Goal: Use online tool/utility: Use online tool/utility

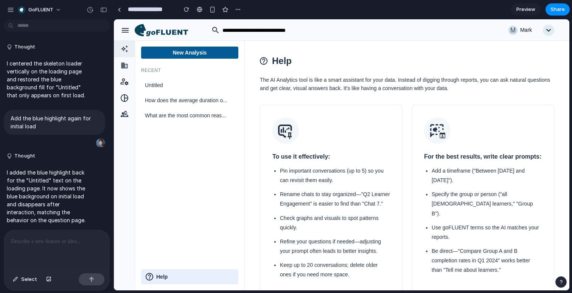
scroll to position [2787, 0]
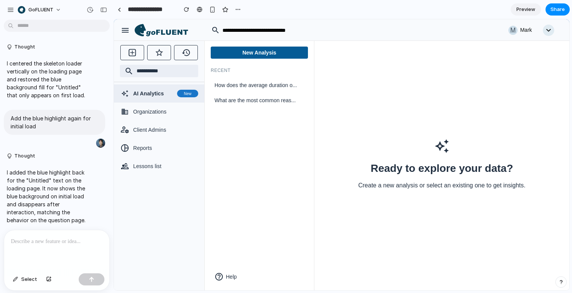
scroll to position [2787, 0]
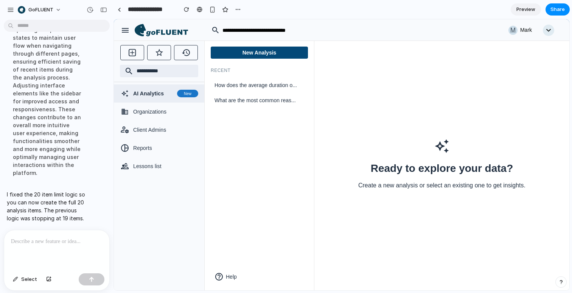
click at [269, 52] on button "New Analysis" at bounding box center [259, 53] width 97 height 12
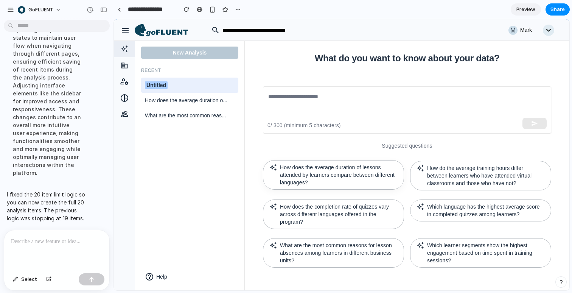
click at [376, 174] on p "How does the average duration of lessons attended by learners compare between d…" at bounding box center [339, 174] width 118 height 23
click at [461, 157] on div "How do the average training hours differ between learners who have attended vir…" at bounding box center [477, 171] width 147 height 39
click at [464, 168] on p "How do the average training hours differ between learners who have attended vir…" at bounding box center [486, 174] width 118 height 23
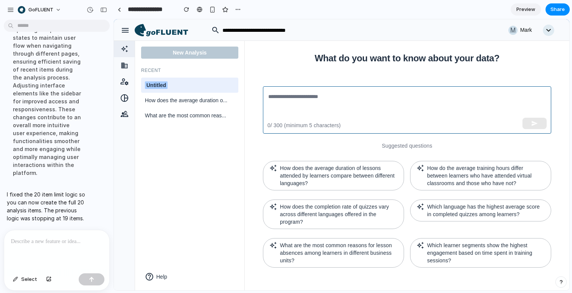
click at [442, 93] on textarea at bounding box center [407, 109] width 278 height 35
type textarea "*****"
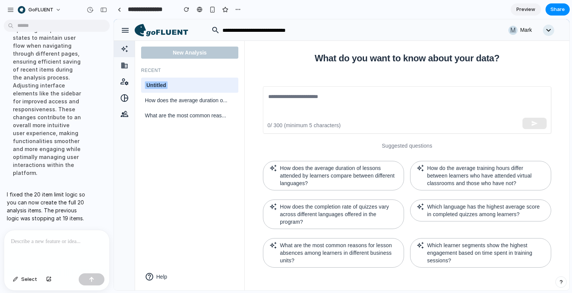
click at [128, 33] on div "button" at bounding box center [125, 30] width 9 height 9
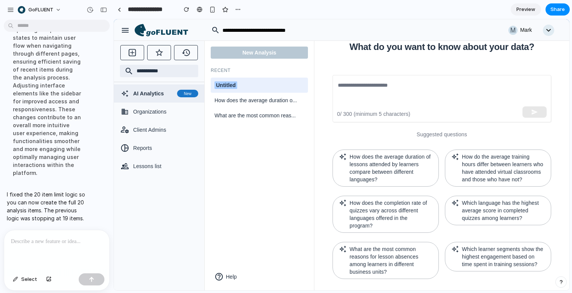
click at [128, 33] on div "button" at bounding box center [125, 30] width 9 height 9
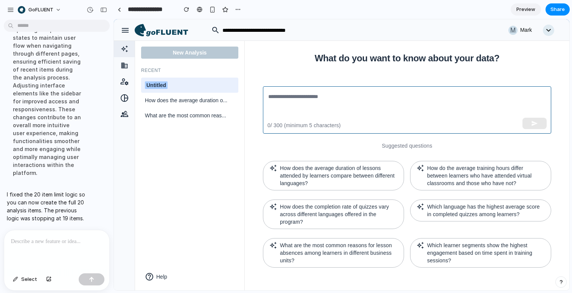
click at [313, 92] on textarea at bounding box center [406, 109] width 277 height 35
